Goal: Information Seeking & Learning: Learn about a topic

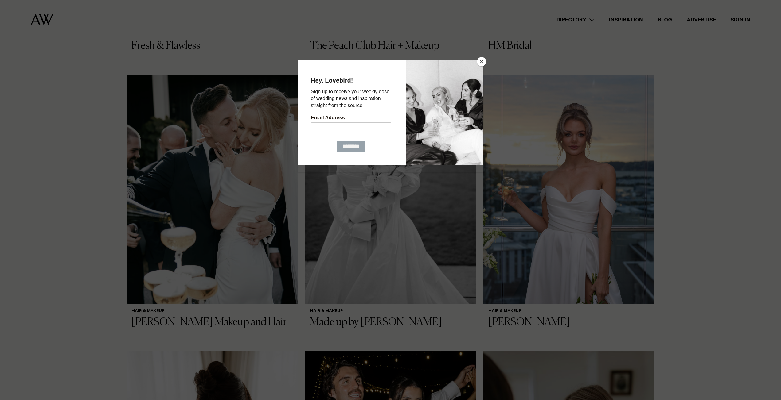
scroll to position [1272, 0]
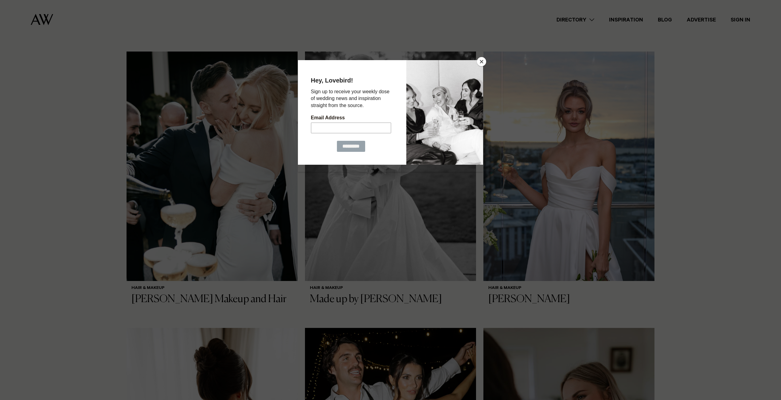
click at [480, 63] on button "Close" at bounding box center [481, 61] width 9 height 9
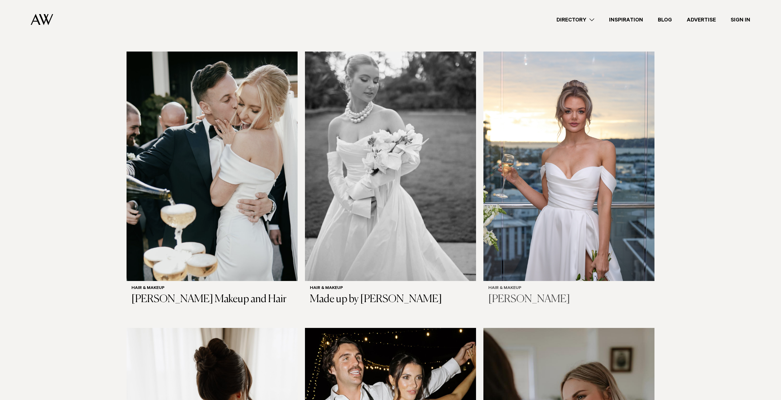
click at [564, 207] on img at bounding box center [568, 167] width 171 height 230
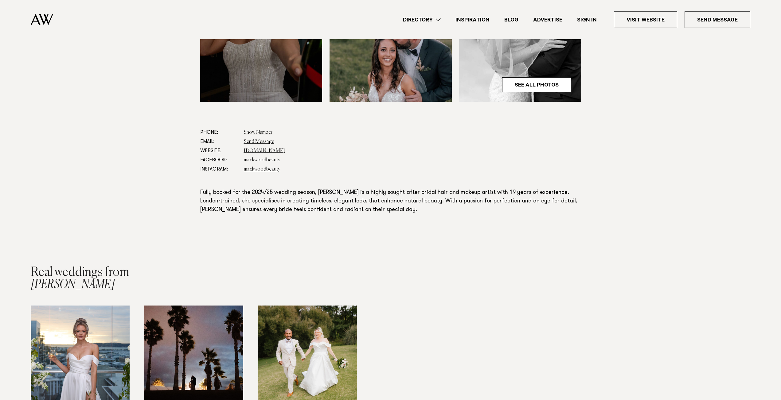
scroll to position [340, 0]
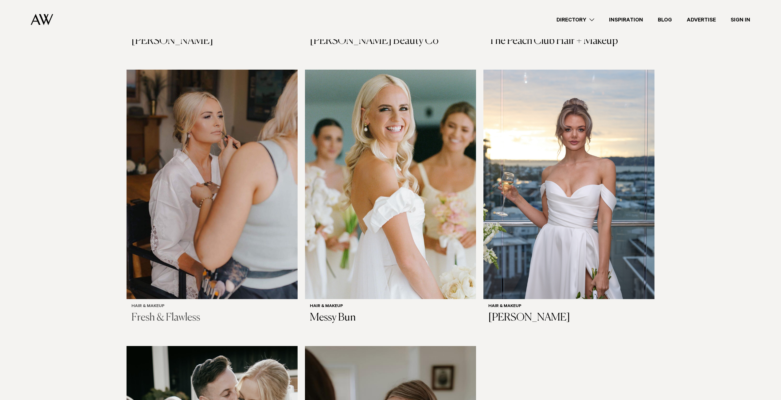
scroll to position [1532, 0]
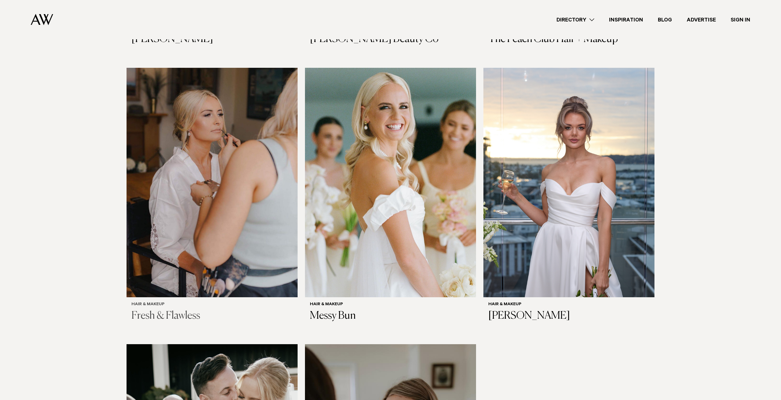
click at [201, 218] on img at bounding box center [211, 183] width 171 height 230
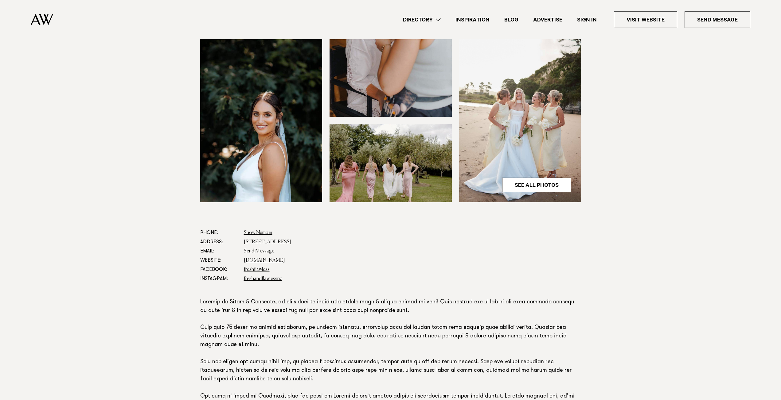
scroll to position [165, 0]
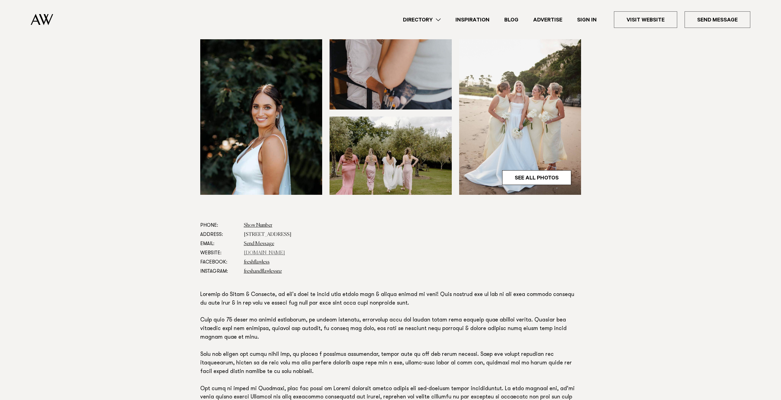
click at [280, 254] on link "freshandflawless.co.nz" at bounding box center [264, 253] width 41 height 5
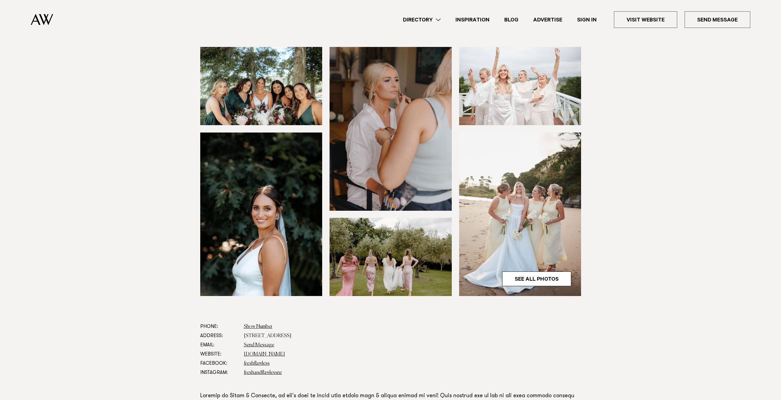
scroll to position [38, 0]
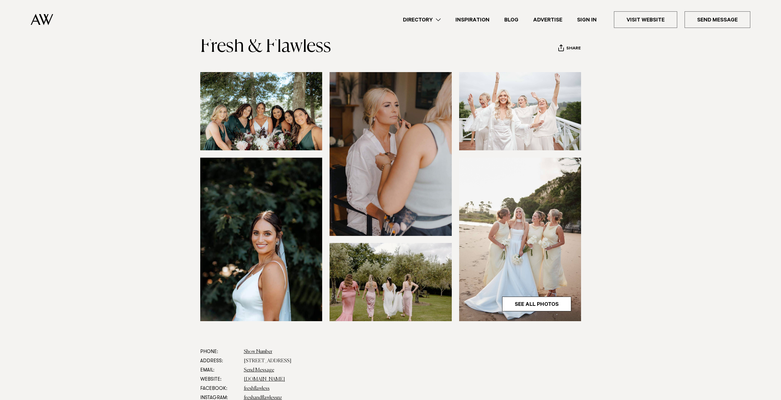
click at [519, 201] on img at bounding box center [520, 240] width 122 height 164
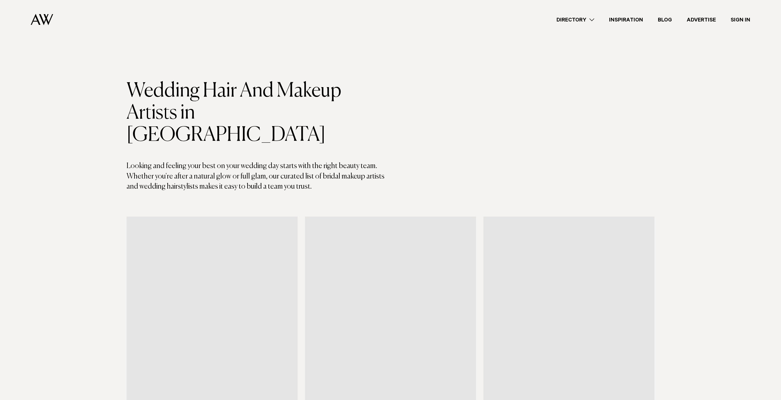
scroll to position [1532, 0]
